Goal: Complete application form

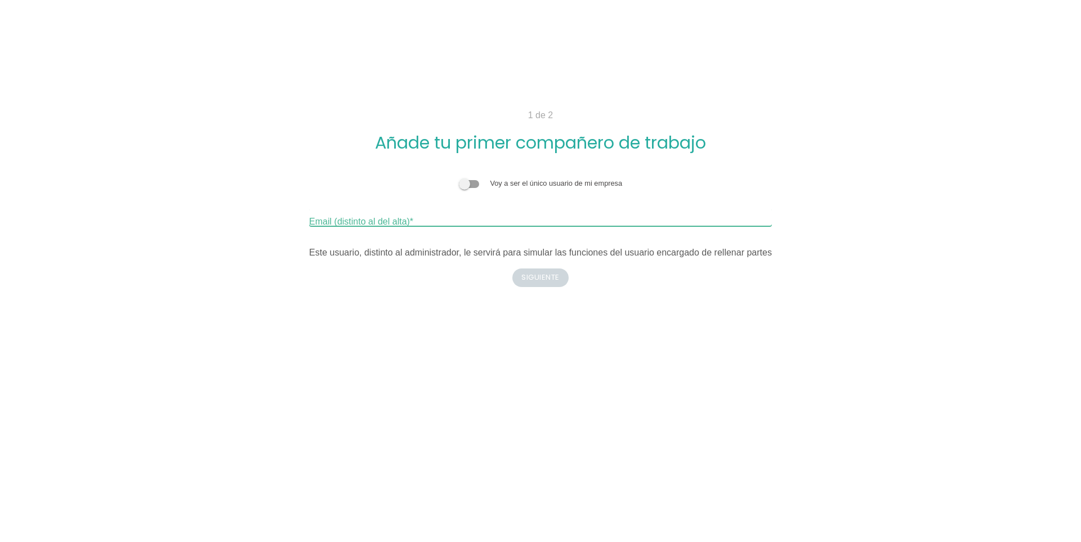
click at [454, 223] on input "Email (distinto al del alta)" at bounding box center [540, 217] width 463 height 18
click at [448, 243] on div "Voy a ser el único usuario de mi empresa Email (distinto al del alta) Este usua…" at bounding box center [540, 219] width 463 height 82
click at [450, 258] on div "Este usuario, distinto al administrador, le servirá para simular las funciones …" at bounding box center [540, 253] width 463 height 14
click at [500, 252] on div "Este usuario, distinto al administrador, le servirá para simular las funciones …" at bounding box center [540, 253] width 463 height 14
click at [467, 185] on span at bounding box center [469, 184] width 20 height 8
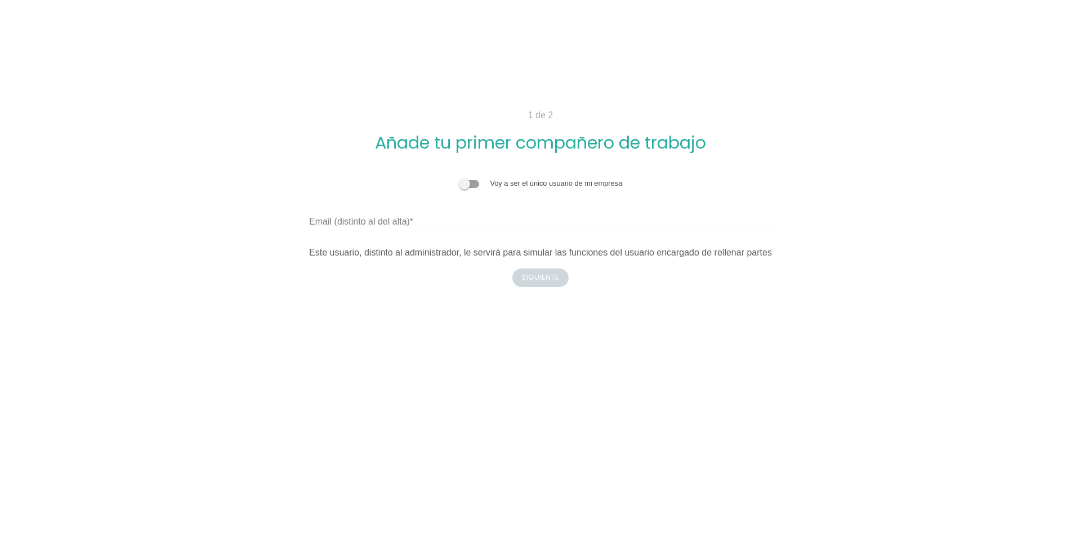
click at [459, 178] on input "checkbox" at bounding box center [459, 178] width 0 height 0
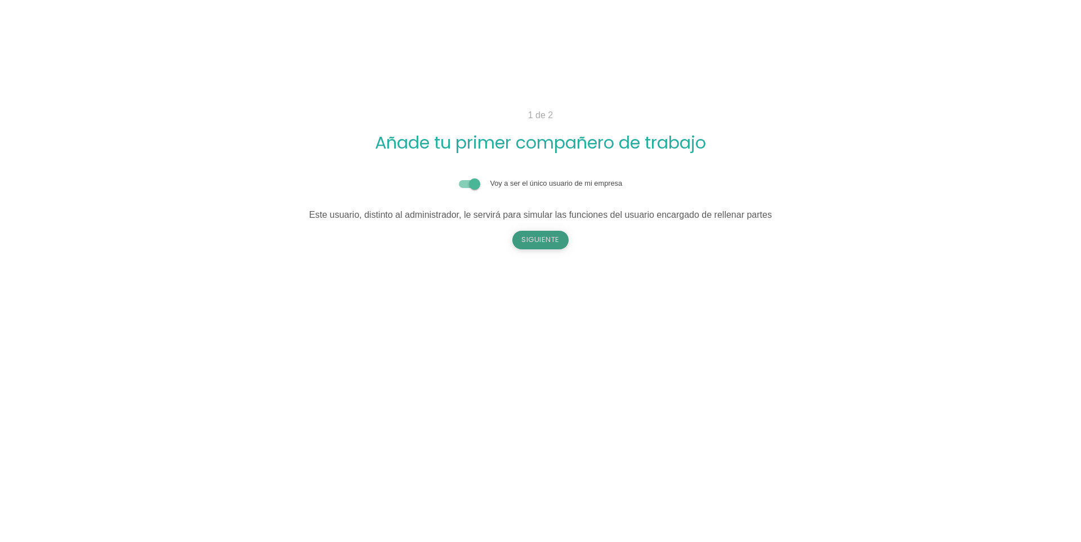
click at [554, 234] on button "Siguiente" at bounding box center [540, 240] width 56 height 18
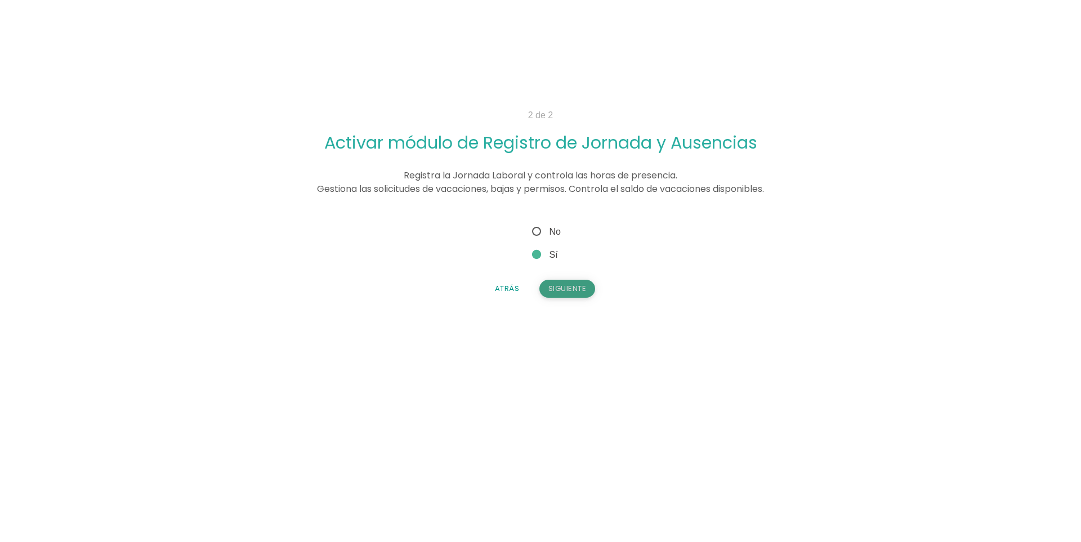
click at [582, 288] on button "Siguiente" at bounding box center [567, 289] width 56 height 18
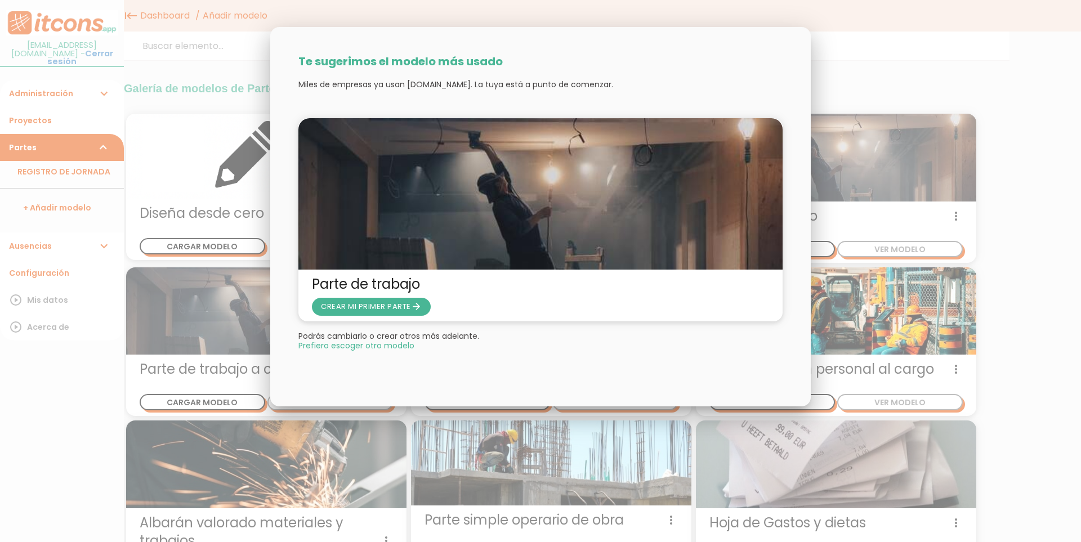
click at [1040, 141] on div at bounding box center [540, 203] width 1081 height 678
